Goal: Entertainment & Leisure: Consume media (video, audio)

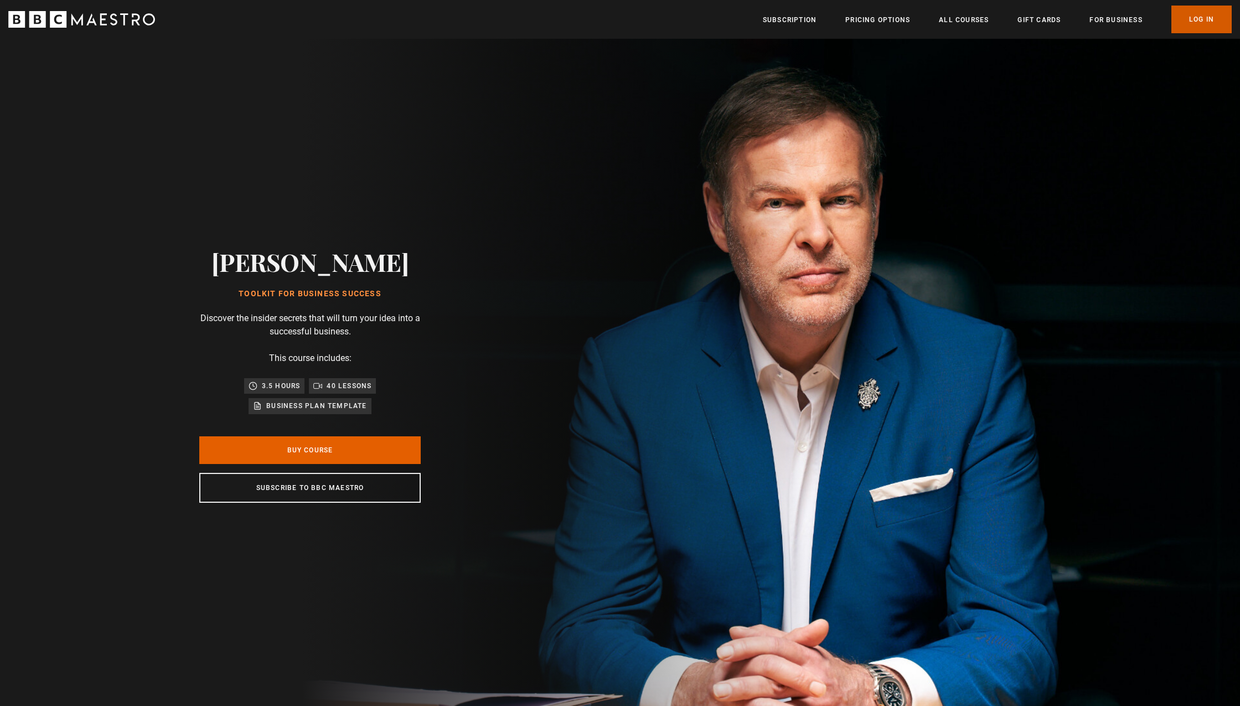
click at [1209, 16] on link "Log In" at bounding box center [1201, 20] width 60 height 28
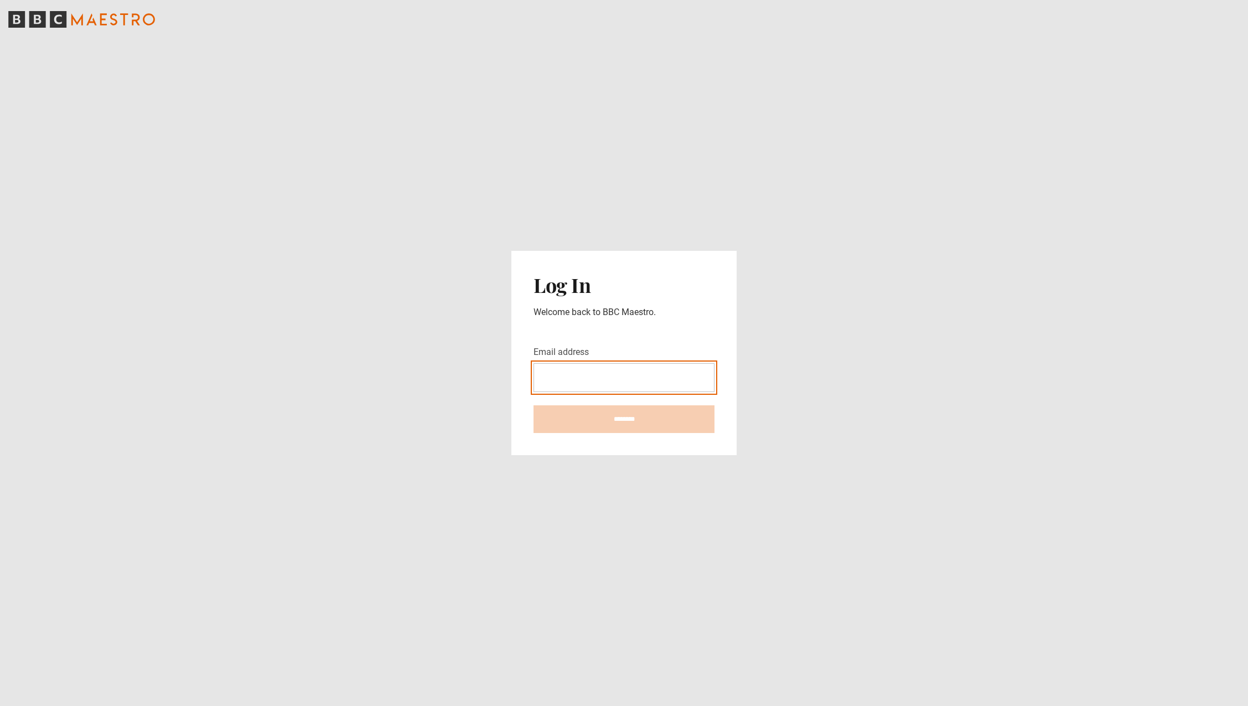
click at [610, 375] on input "Email address" at bounding box center [624, 377] width 181 height 29
click at [653, 379] on input "Email address" at bounding box center [624, 377] width 181 height 29
type input "**********"
click at [534, 405] on input "********" at bounding box center [624, 419] width 181 height 28
type input "**********"
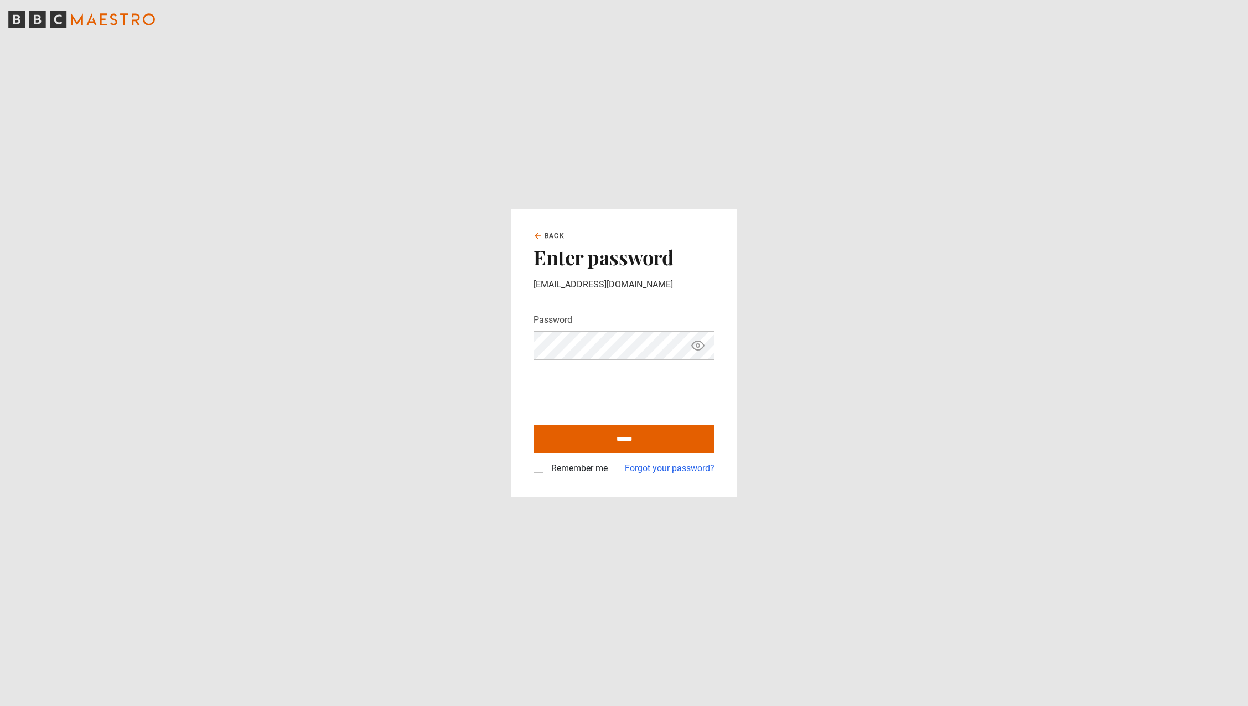
click at [549, 468] on label "Remember me" at bounding box center [577, 468] width 61 height 13
click at [638, 438] on input "******" at bounding box center [624, 439] width 181 height 28
type input "**********"
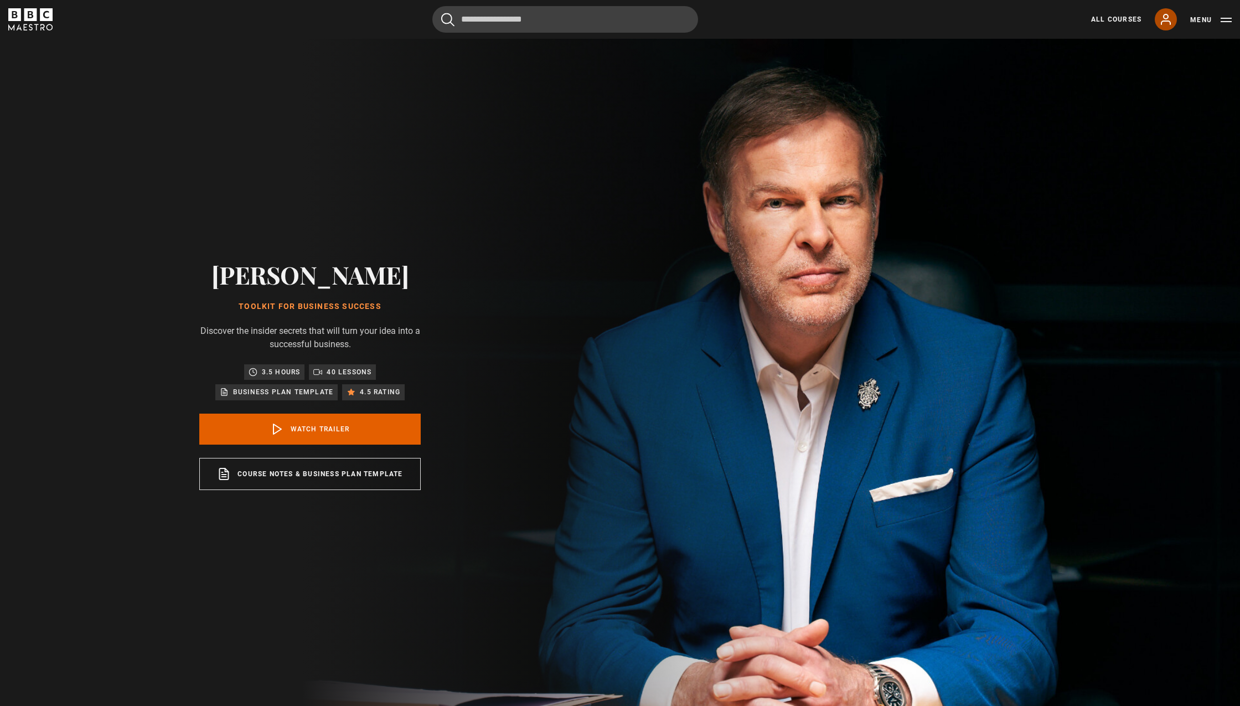
click at [1168, 20] on icon at bounding box center [1165, 19] width 9 height 10
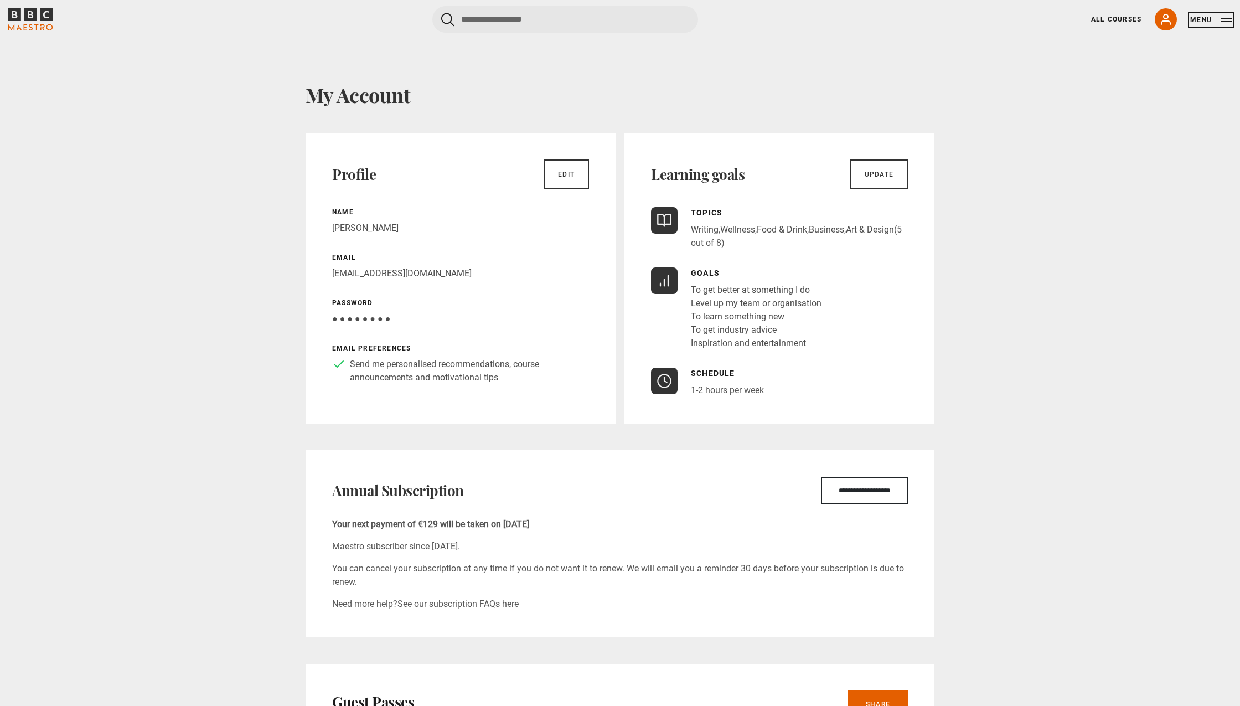
click at [1212, 17] on button "Menu" at bounding box center [1211, 19] width 42 height 11
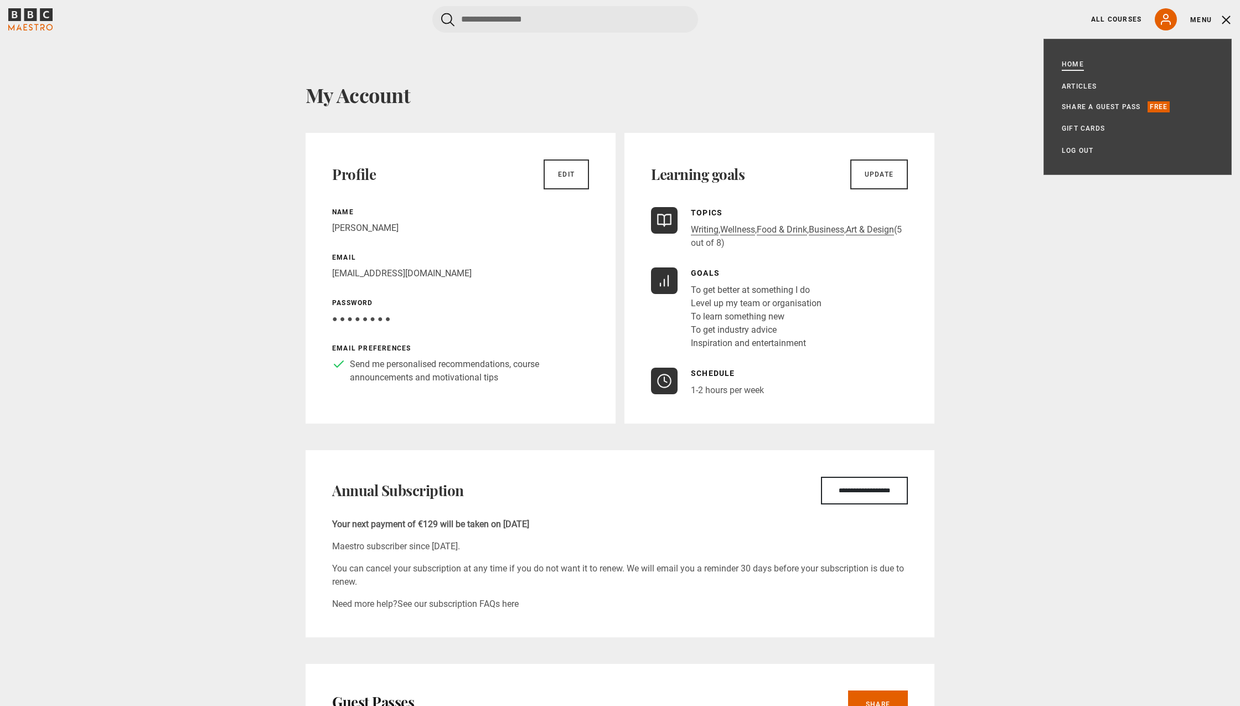
click at [1078, 63] on link "Home" at bounding box center [1073, 64] width 22 height 11
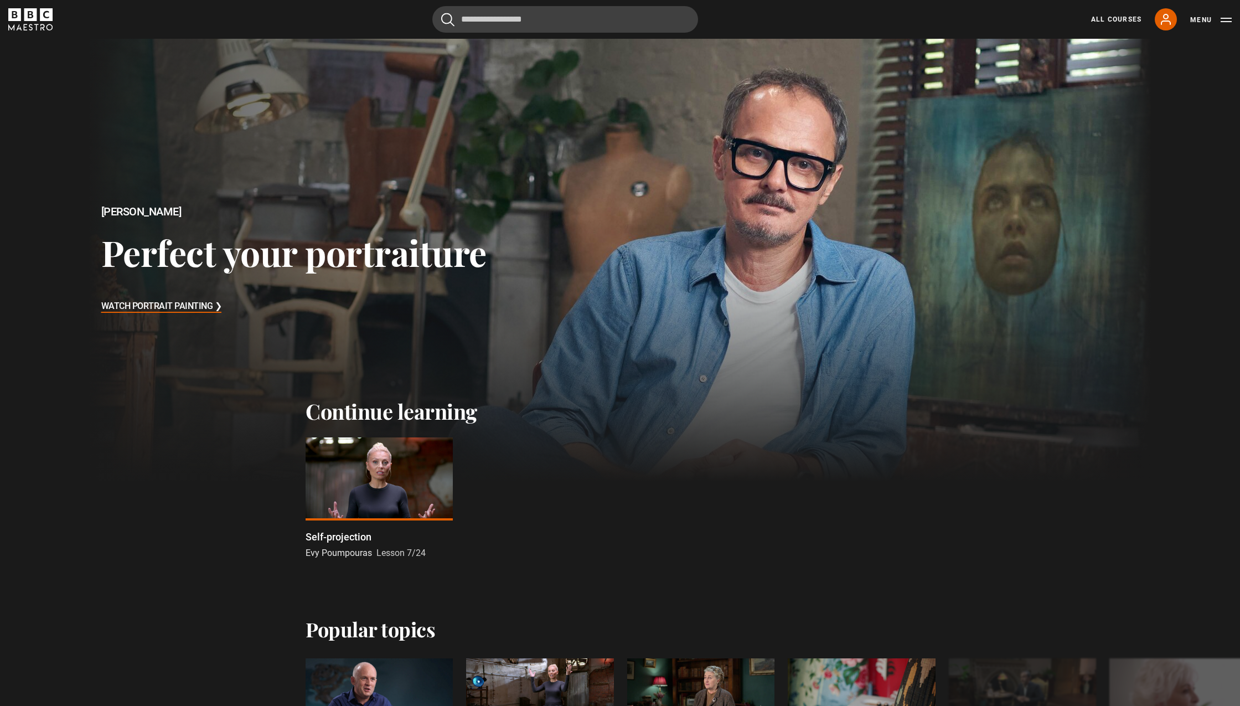
click at [365, 458] on div at bounding box center [379, 478] width 147 height 83
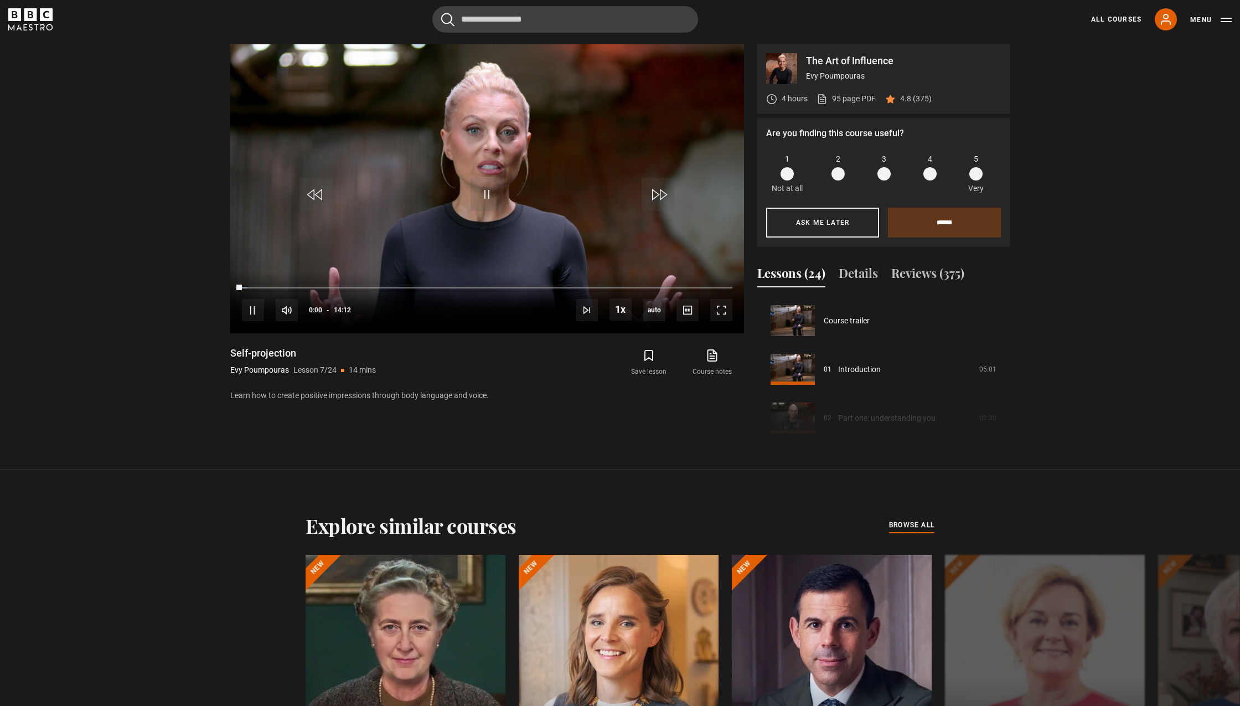
scroll to position [292, 0]
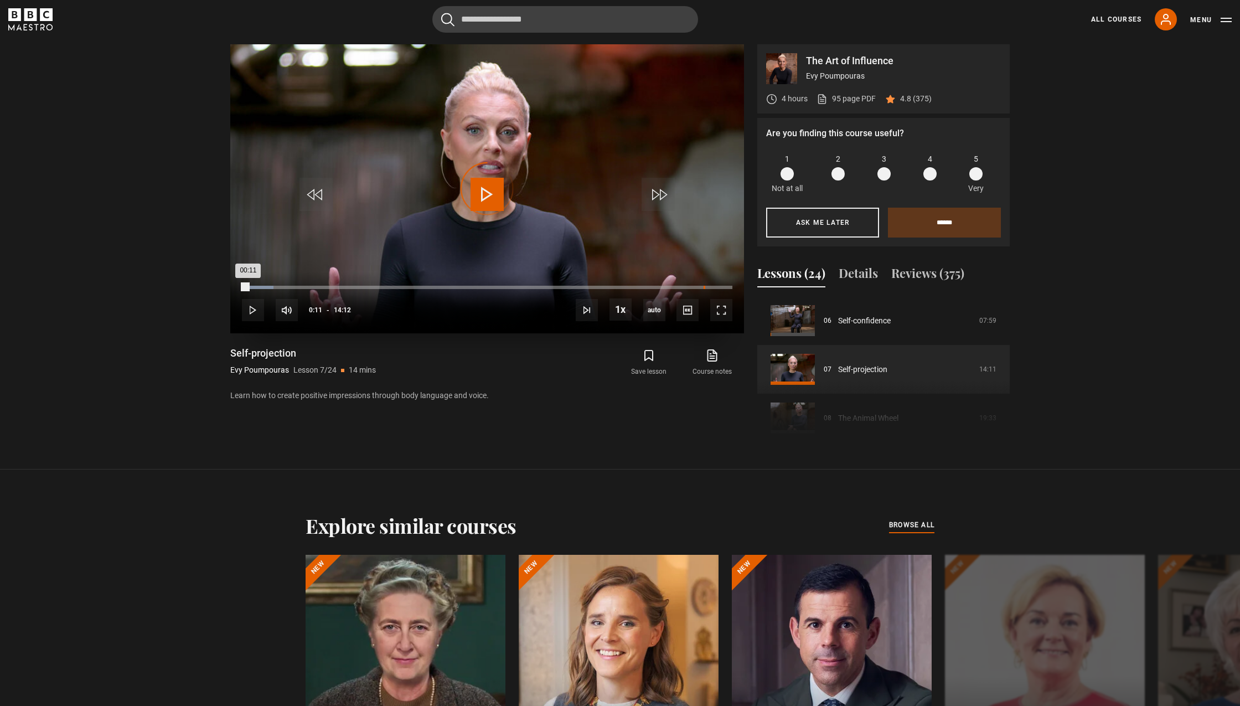
click at [703, 287] on div "13:21" at bounding box center [704, 287] width 2 height 3
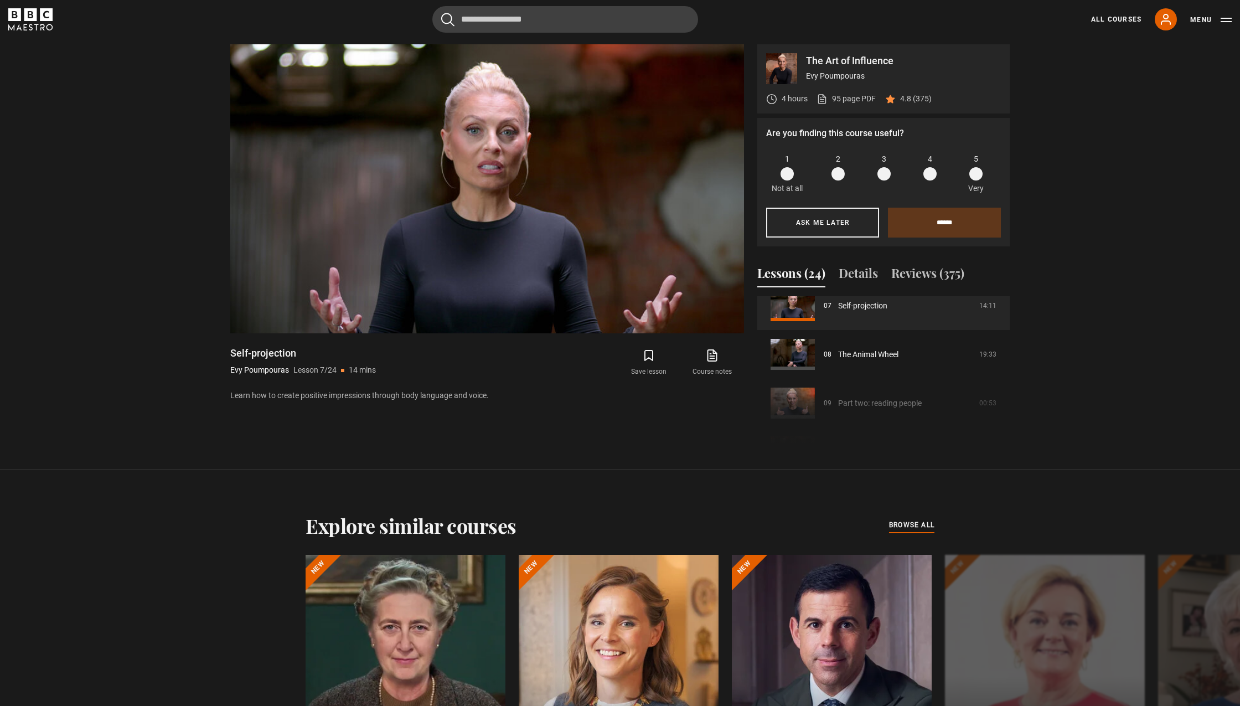
scroll to position [363, 0]
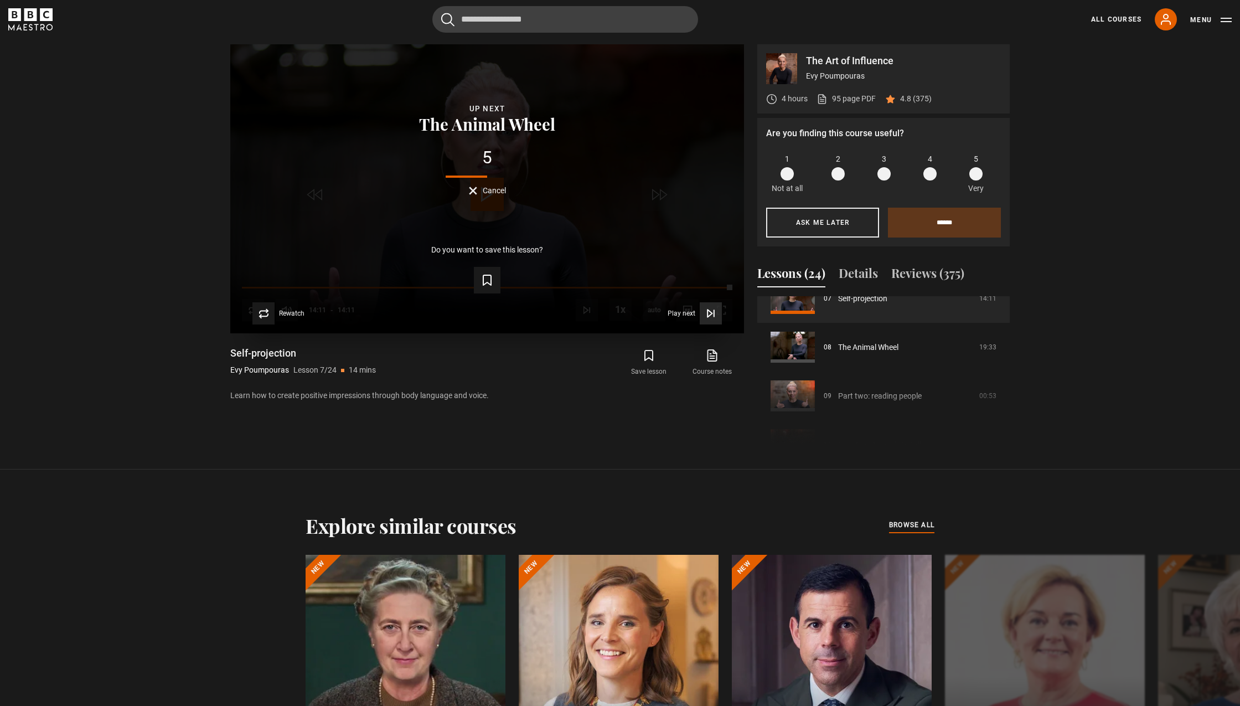
click at [699, 311] on button "Play next Play next" at bounding box center [695, 313] width 54 height 22
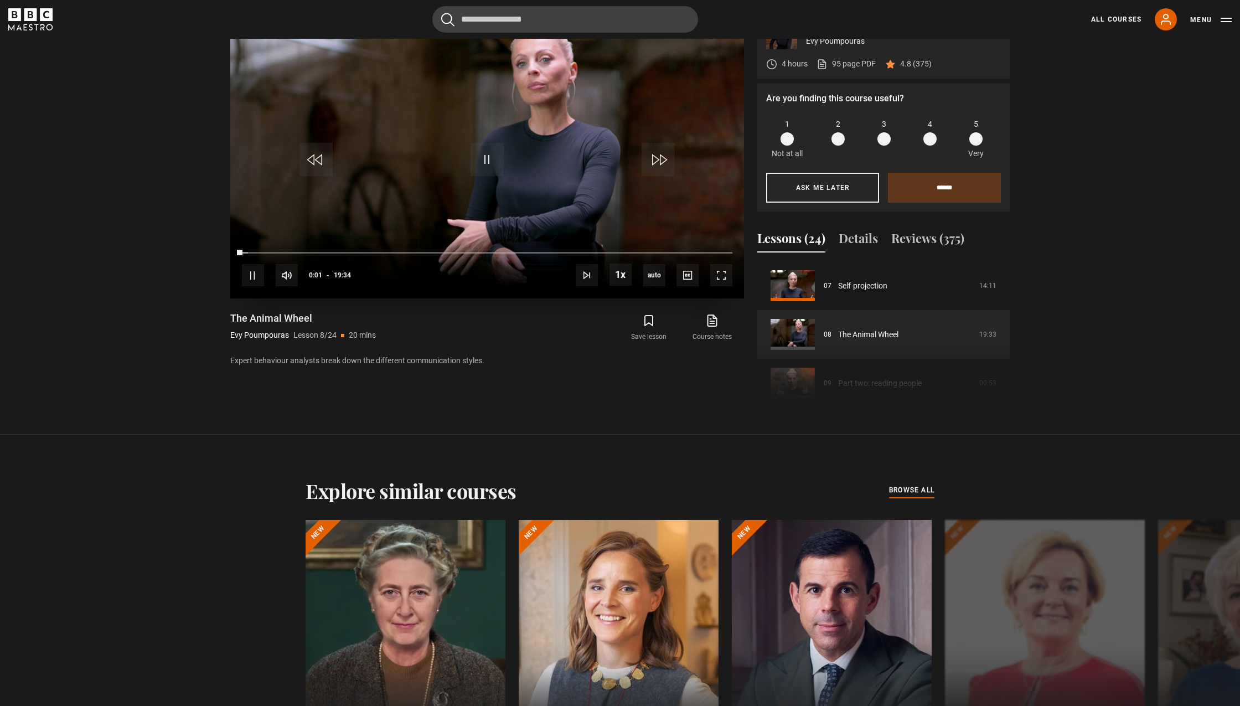
scroll to position [580, 0]
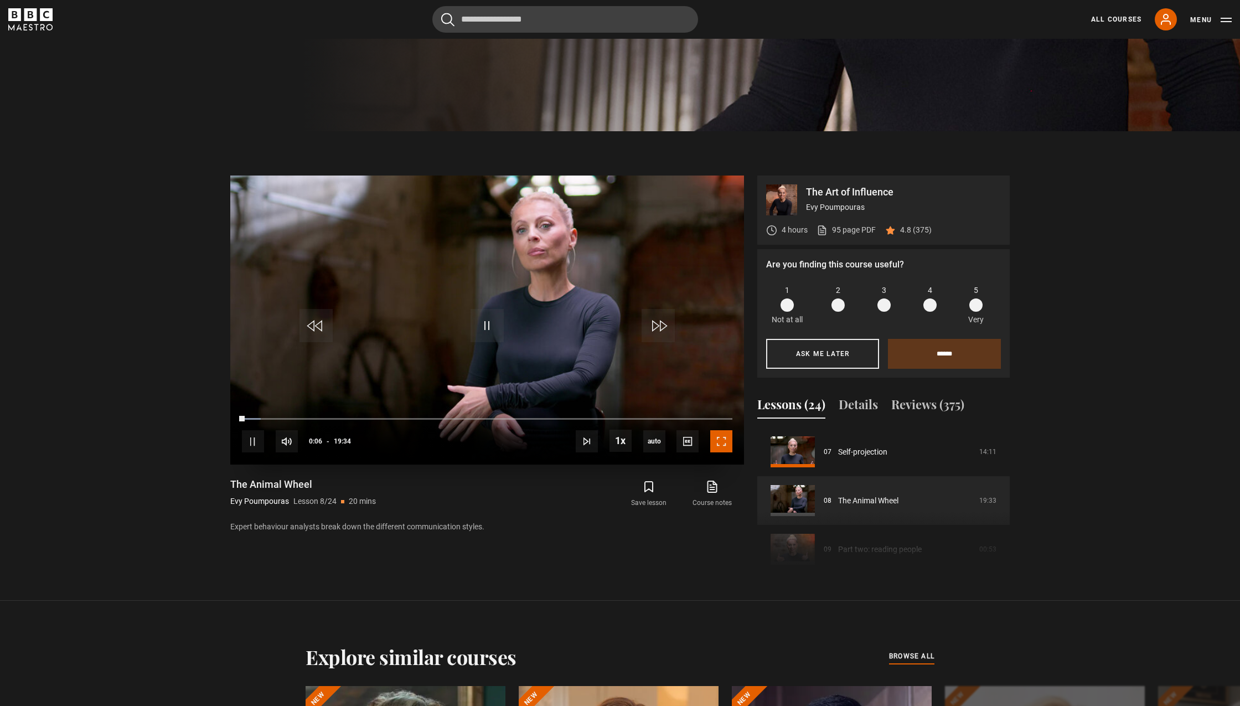
click at [724, 436] on span "Video Player" at bounding box center [721, 441] width 22 height 22
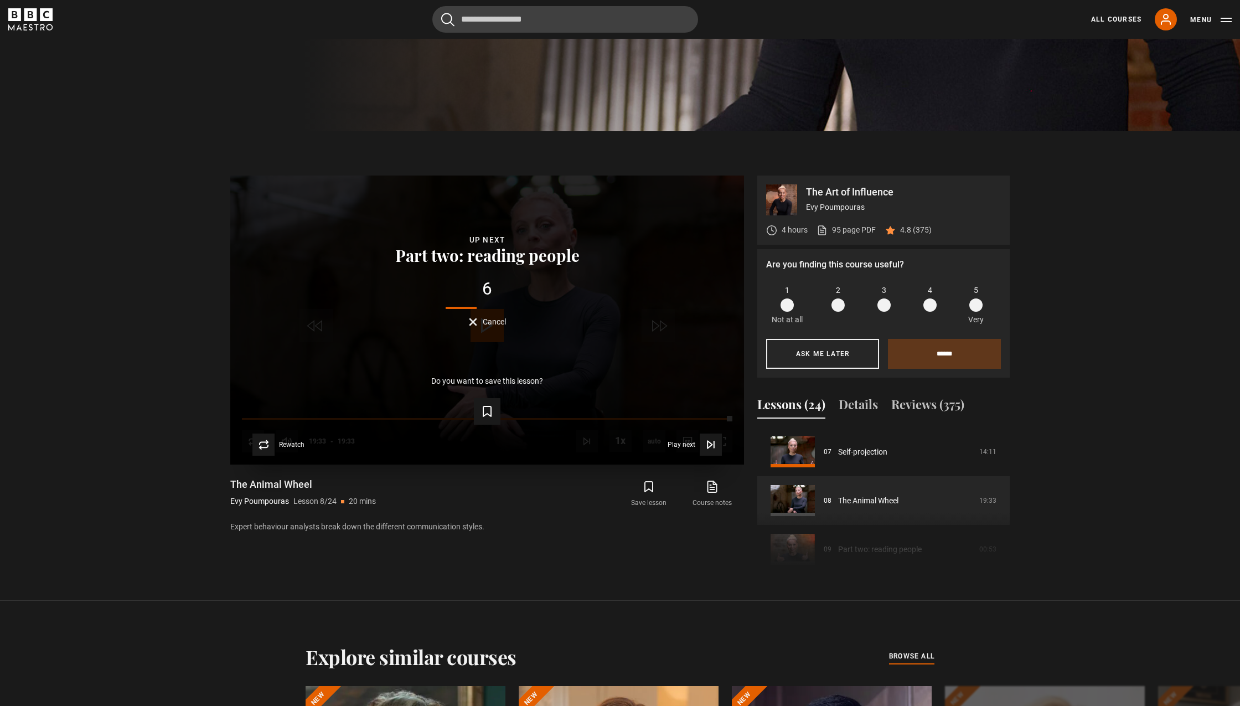
click at [488, 320] on span "Cancel" at bounding box center [494, 322] width 23 height 8
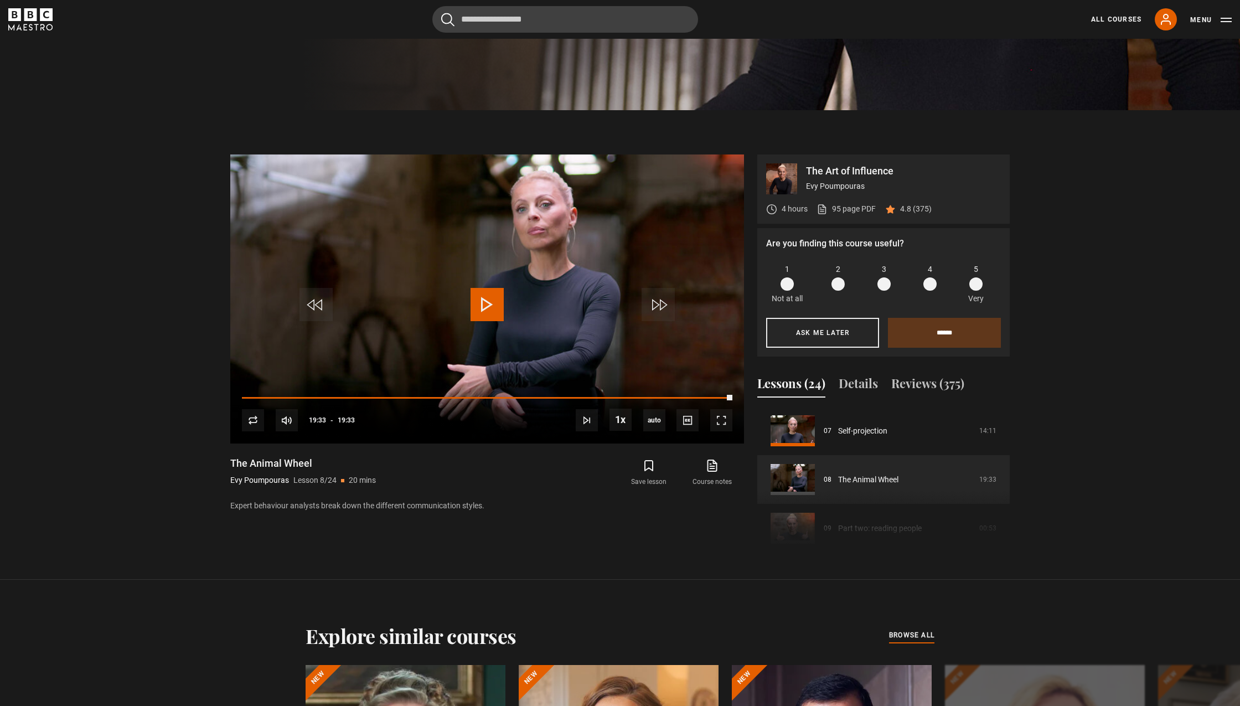
scroll to position [615, 0]
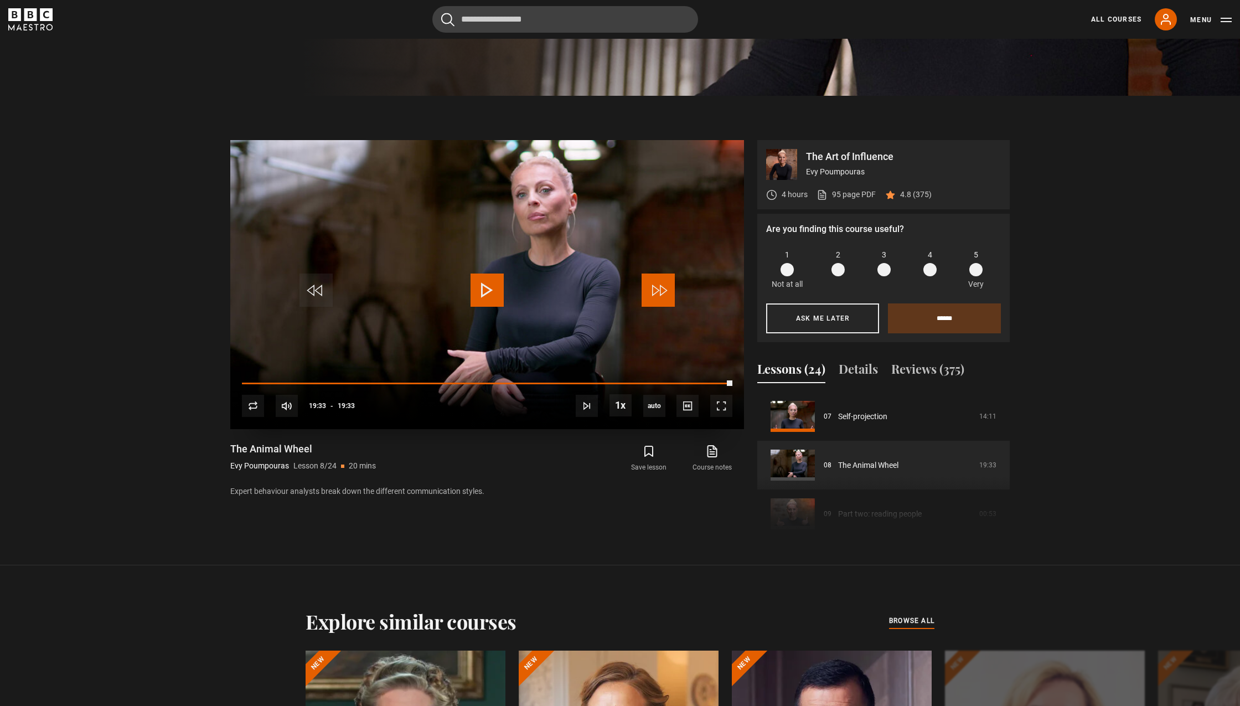
click at [651, 291] on span "Video Player" at bounding box center [658, 289] width 33 height 33
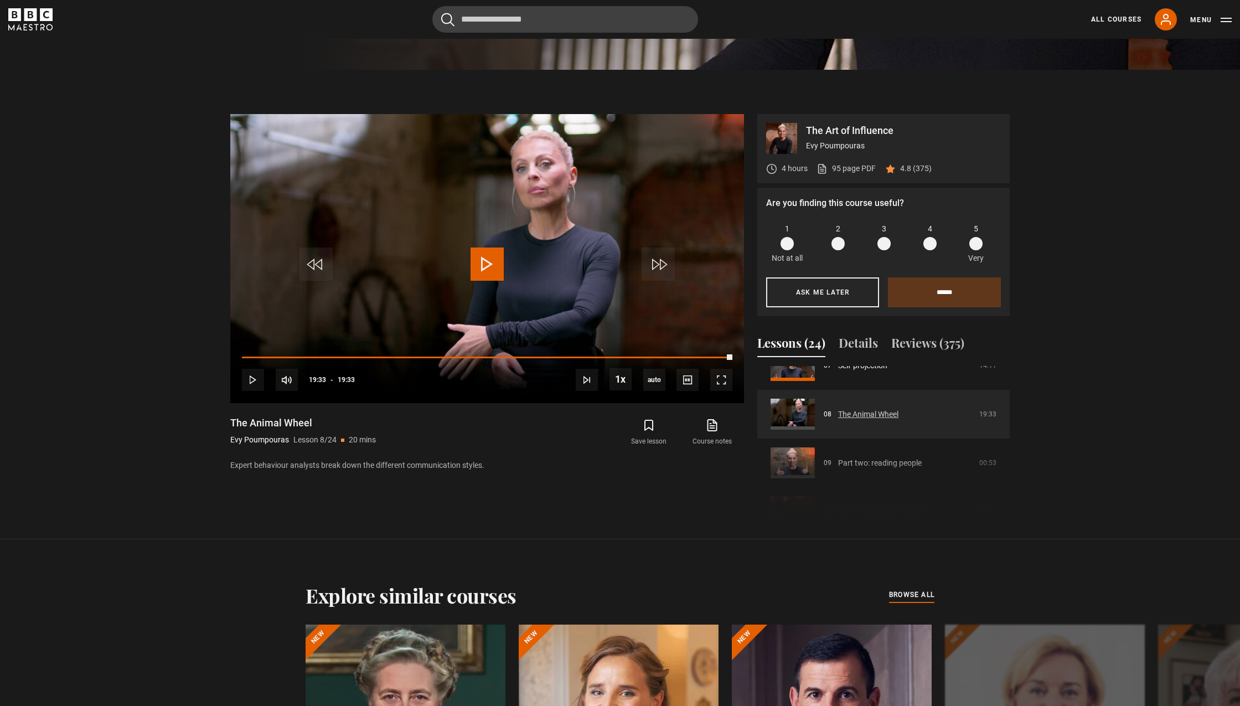
scroll to position [380, 0]
click at [870, 446] on link "Part two: reading people" at bounding box center [880, 449] width 84 height 12
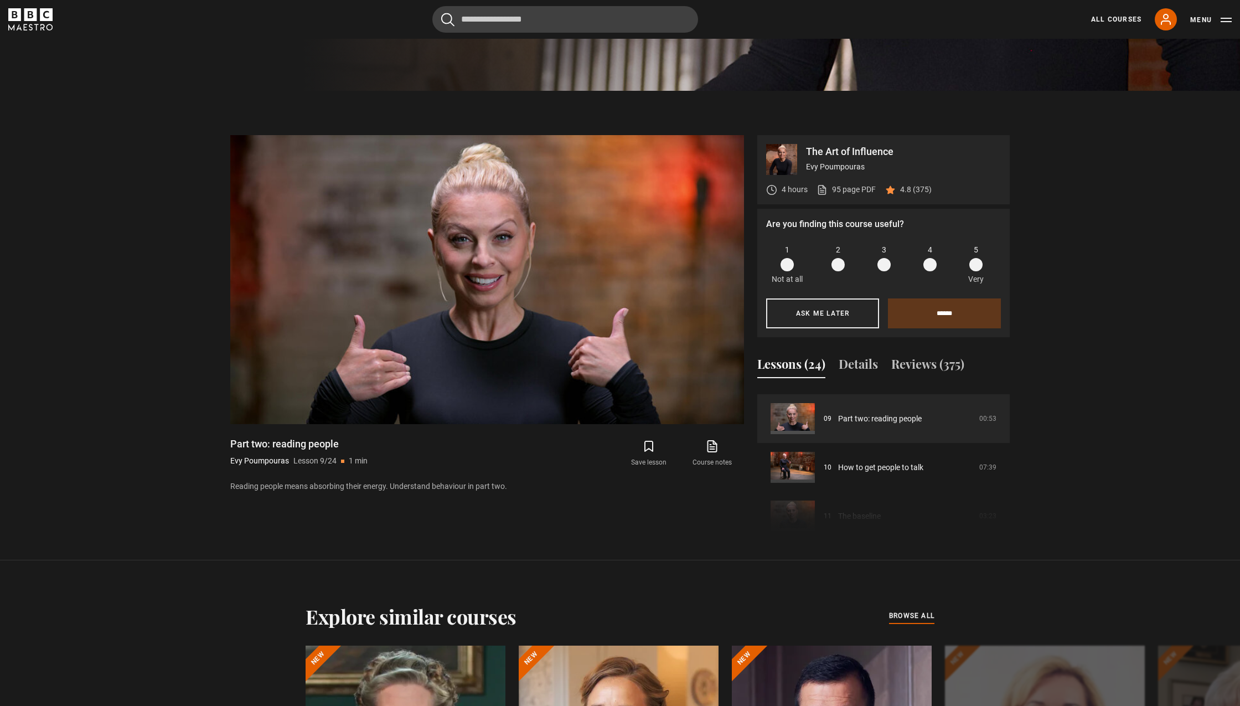
scroll to position [581, 0]
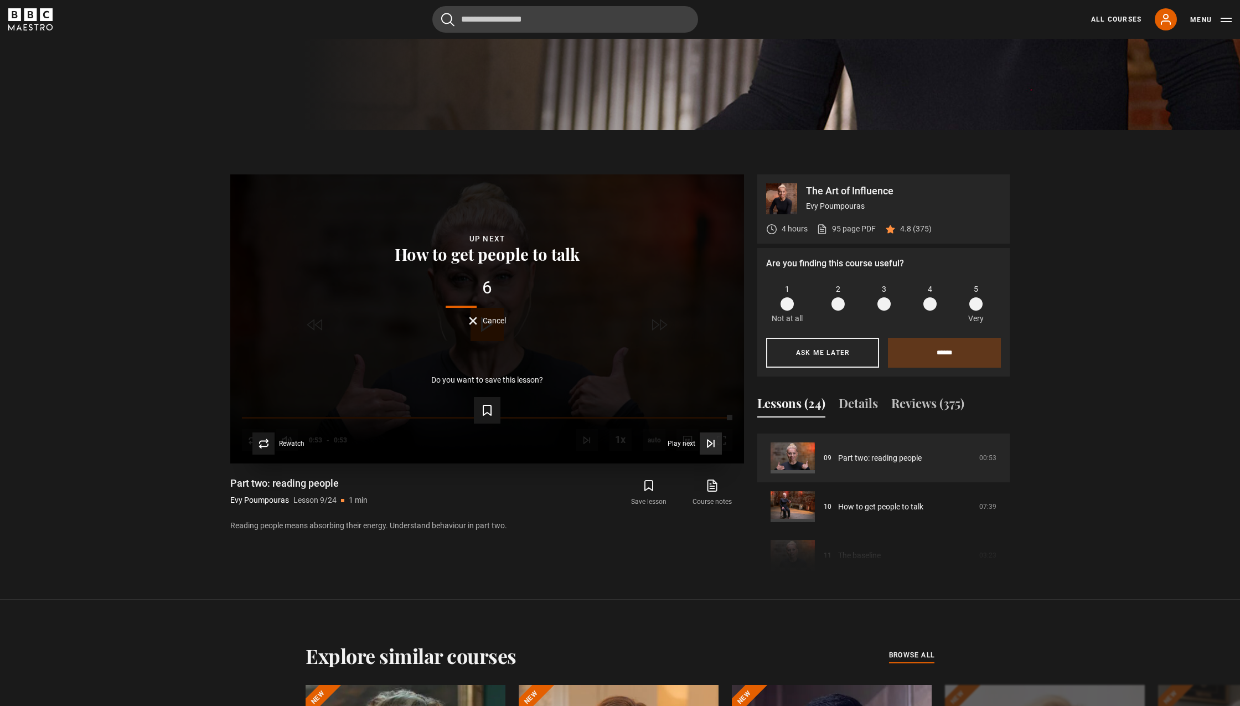
click at [713, 444] on icon "Video Player" at bounding box center [710, 443] width 11 height 11
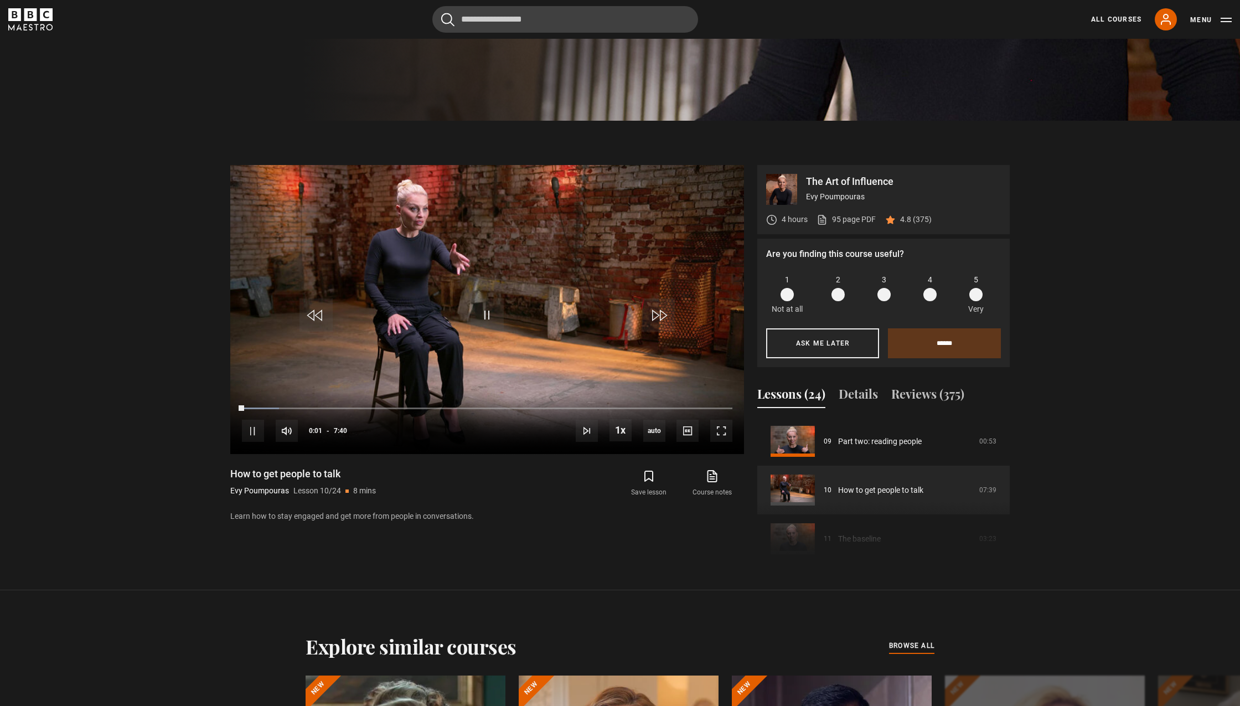
scroll to position [576, 0]
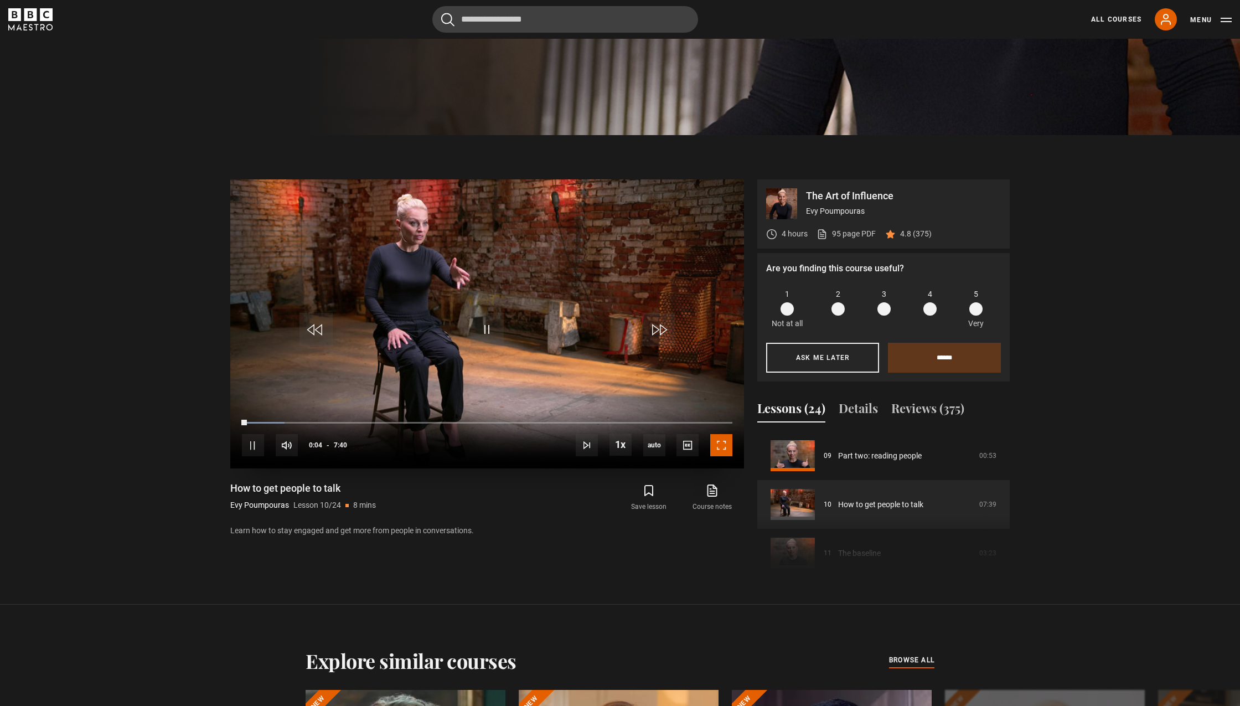
click at [725, 443] on span "Video Player" at bounding box center [721, 445] width 22 height 22
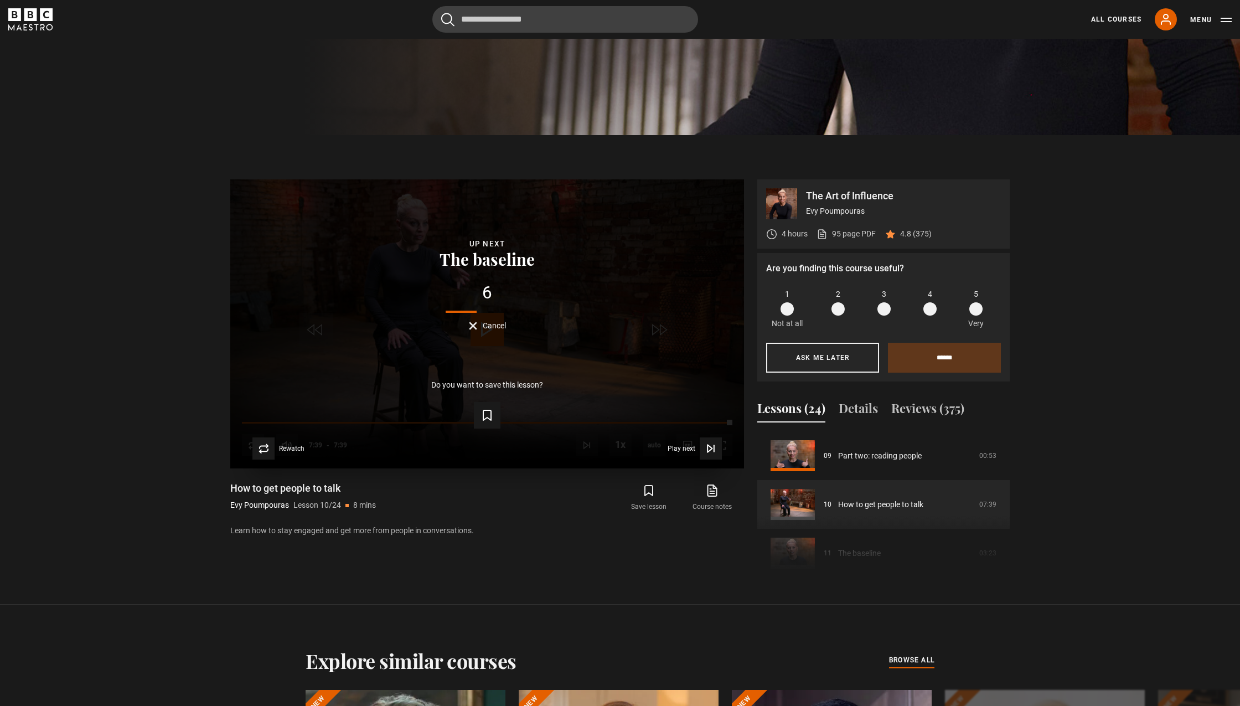
drag, startPoint x: 490, startPoint y: 323, endPoint x: 484, endPoint y: 327, distance: 7.7
click at [489, 323] on span "Cancel" at bounding box center [494, 326] width 23 height 8
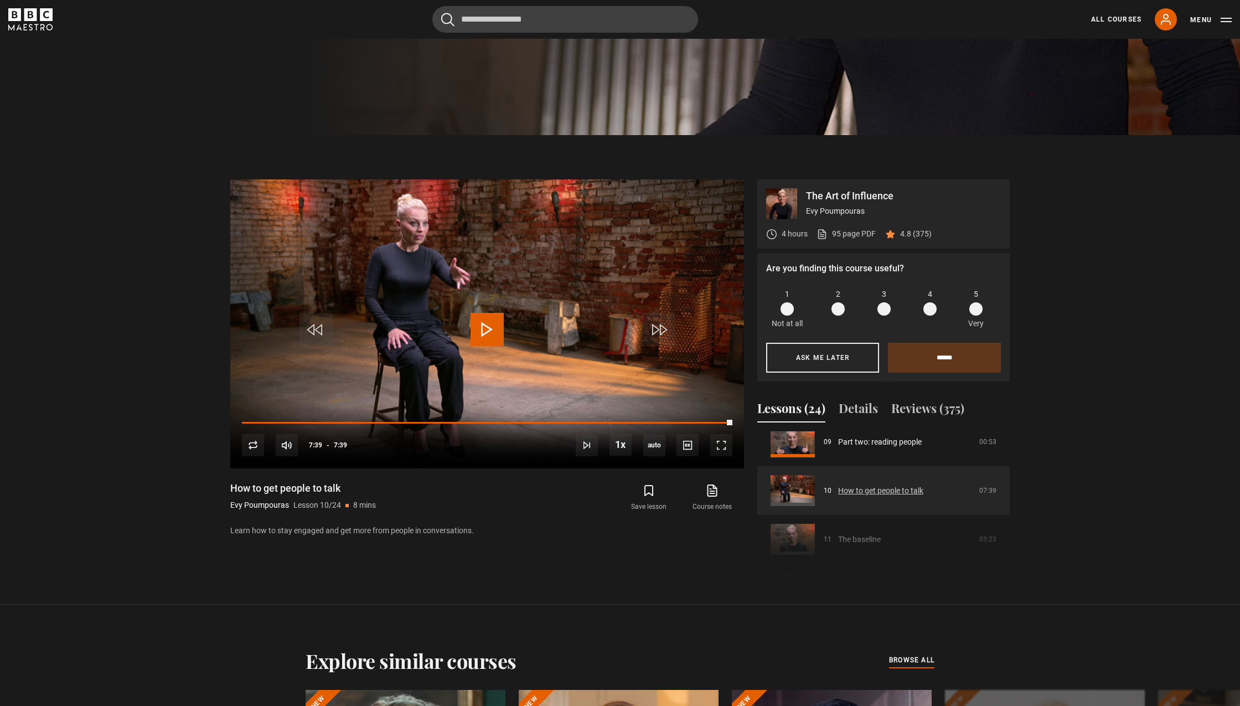
scroll to position [459, 0]
click at [844, 532] on div "Course trailer 01 Introduction 05:01 02 Part one: understanding you 02:30 03 Se…" at bounding box center [883, 506] width 252 height 151
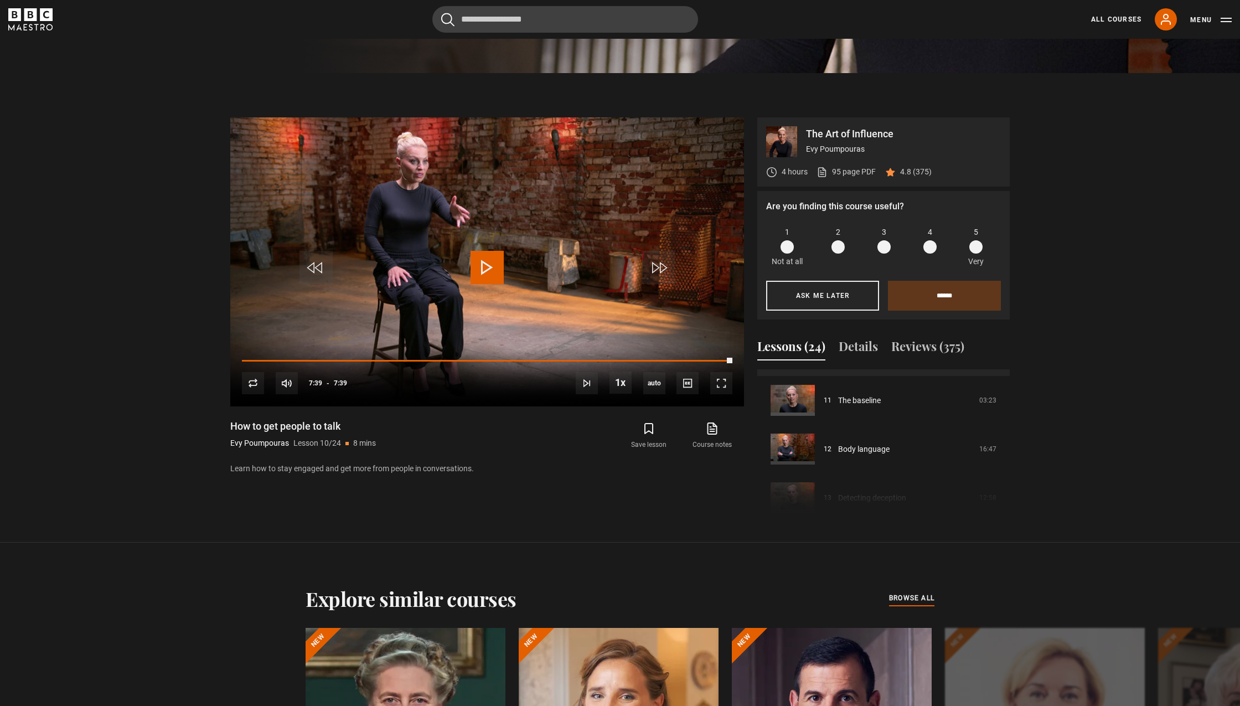
scroll to position [539, 0]
click at [869, 390] on link "The baseline" at bounding box center [859, 391] width 43 height 12
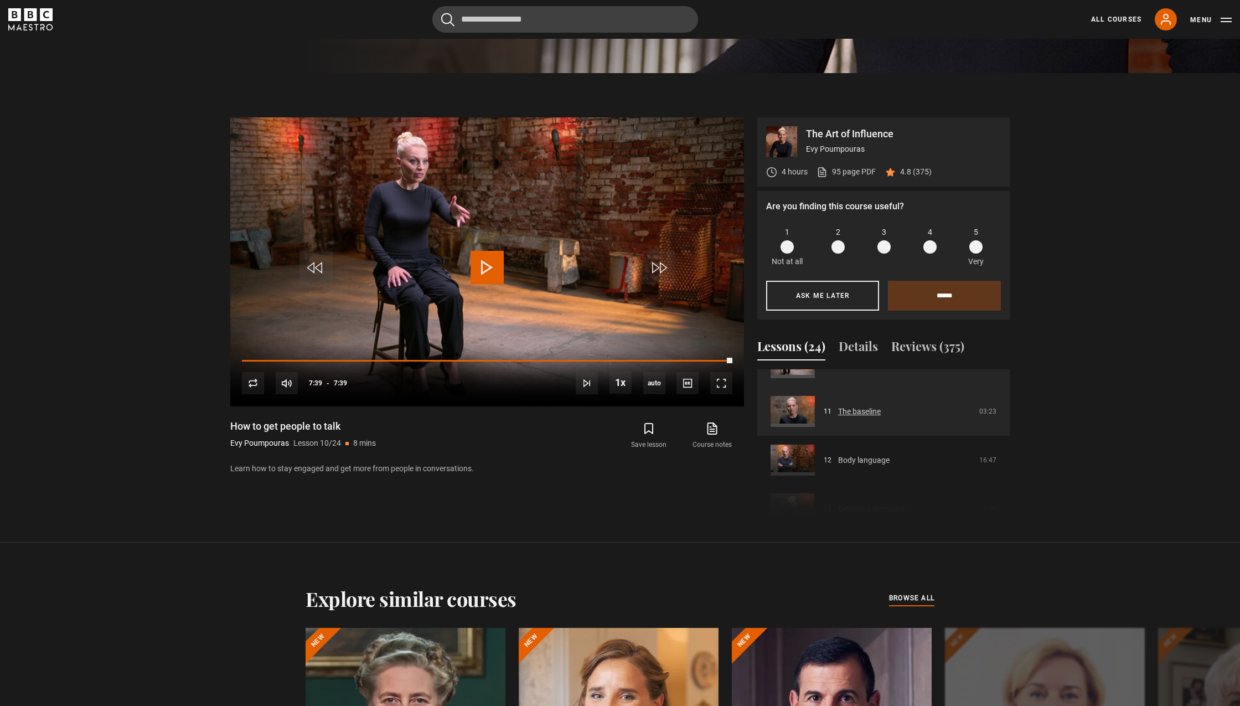
scroll to position [511, 0]
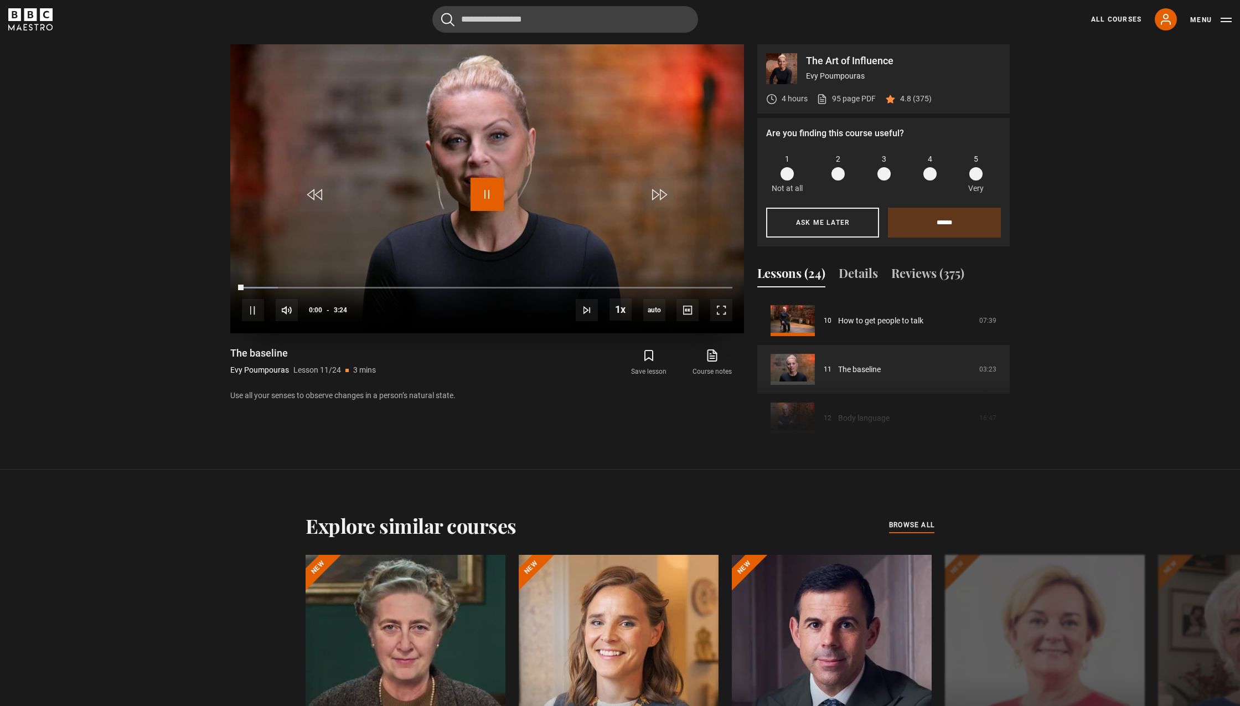
click at [483, 189] on span "Video Player" at bounding box center [486, 194] width 33 height 33
